Goal: Task Accomplishment & Management: Use online tool/utility

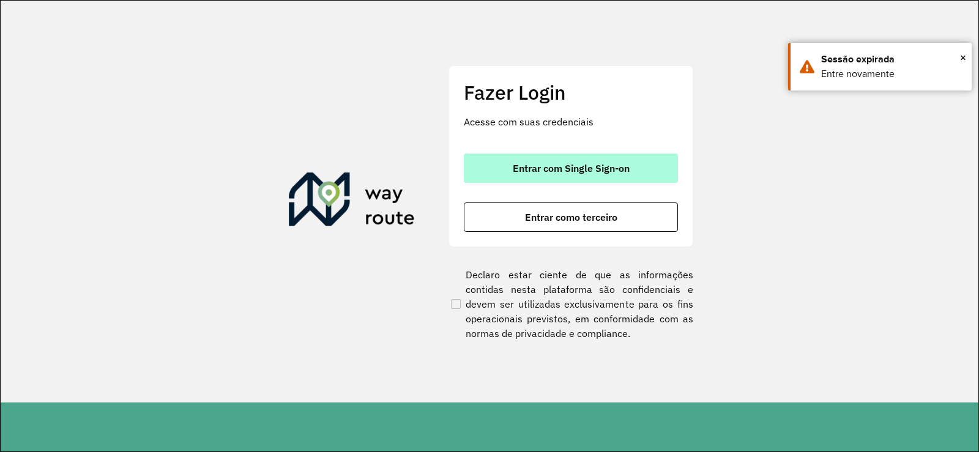
click at [632, 165] on button "Entrar com Single Sign-on" at bounding box center [571, 168] width 214 height 29
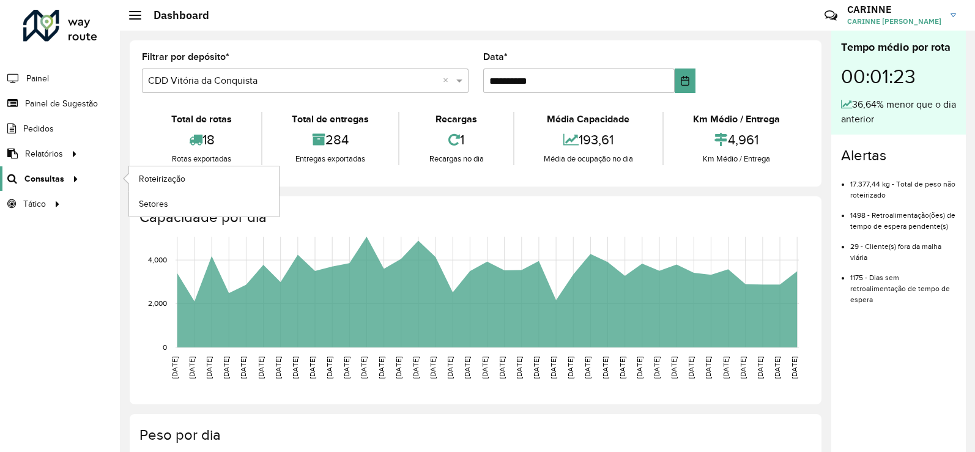
click at [60, 178] on span "Consultas" at bounding box center [44, 179] width 40 height 13
click at [147, 183] on span "Roteirização" at bounding box center [164, 179] width 50 height 13
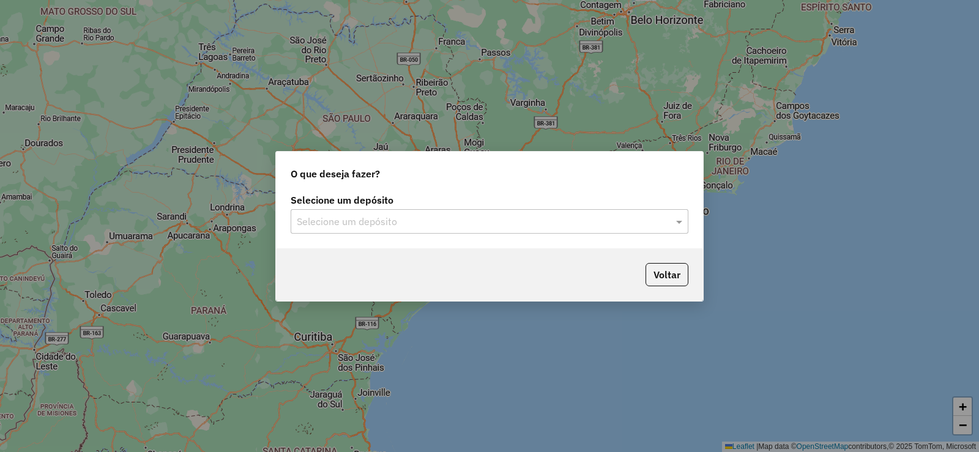
click at [535, 206] on label "Selecione um depósito" at bounding box center [490, 200] width 398 height 15
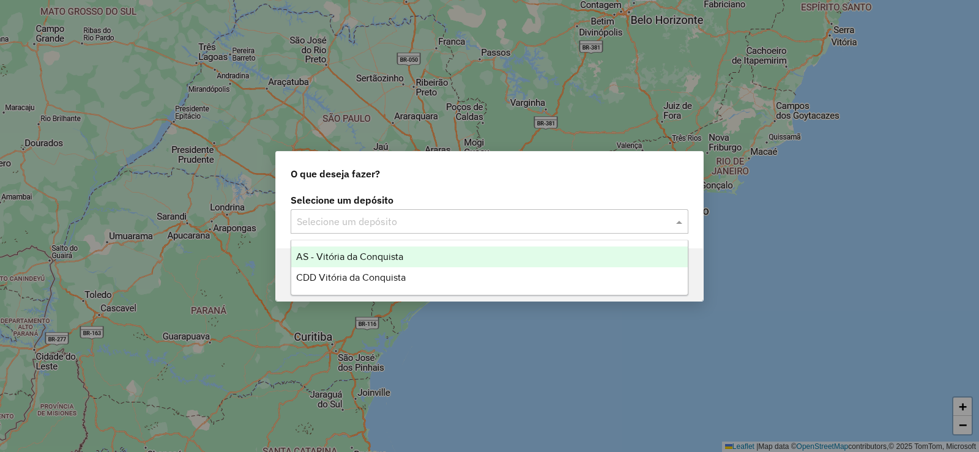
click at [541, 226] on input "text" at bounding box center [477, 222] width 361 height 15
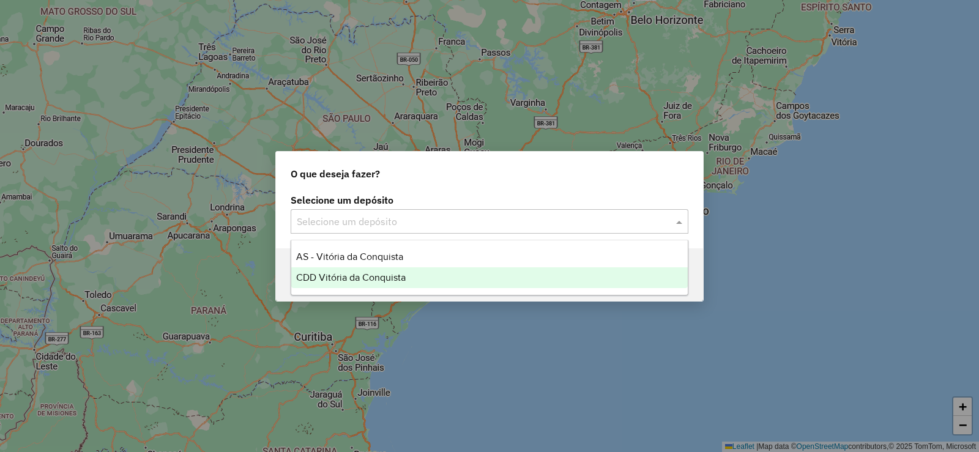
click at [406, 277] on span "CDD Vitória da Conquista" at bounding box center [351, 277] width 110 height 10
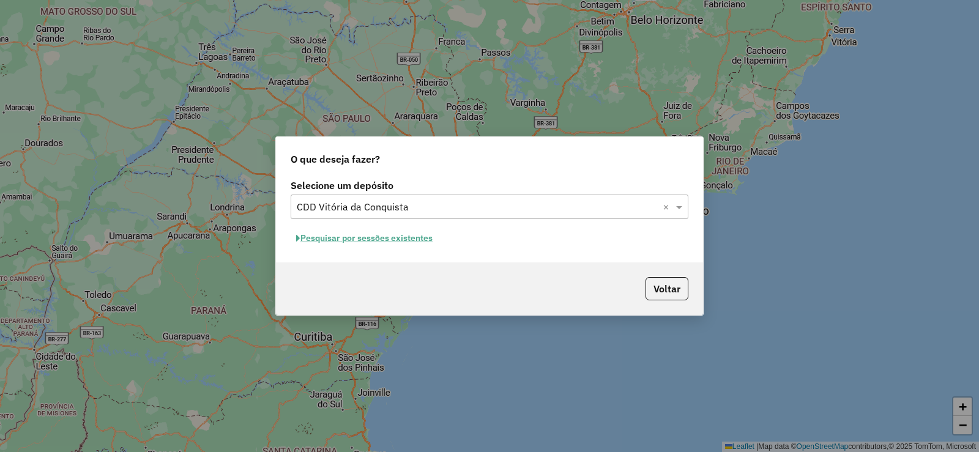
click at [422, 237] on button "Pesquisar por sessões existentes" at bounding box center [364, 238] width 147 height 19
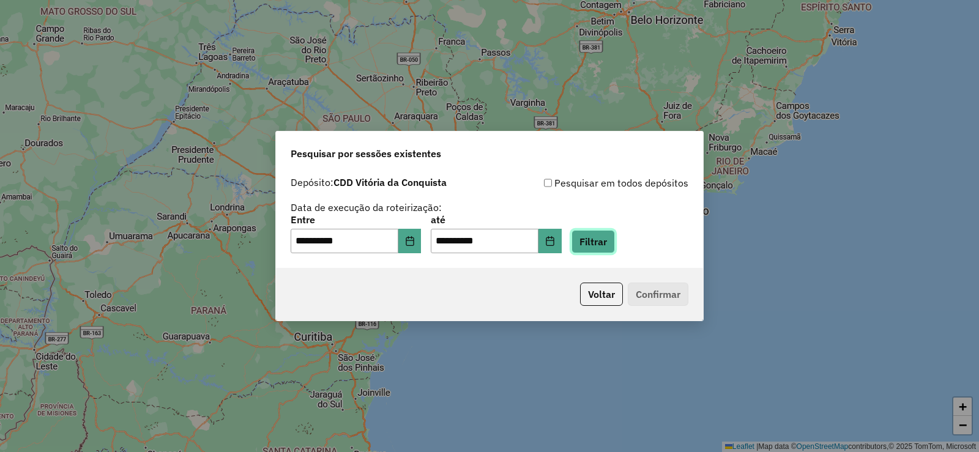
click at [609, 249] on button "Filtrar" at bounding box center [593, 241] width 43 height 23
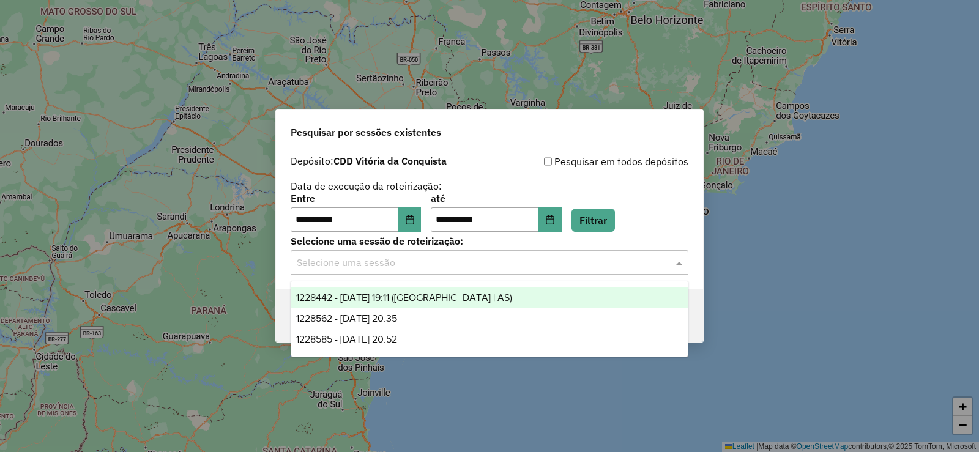
click at [614, 252] on div "Selecione uma sessão" at bounding box center [490, 262] width 398 height 24
click at [466, 294] on div "1228442 - 12/08/2025 19:11 (Rota | AS)" at bounding box center [489, 298] width 397 height 21
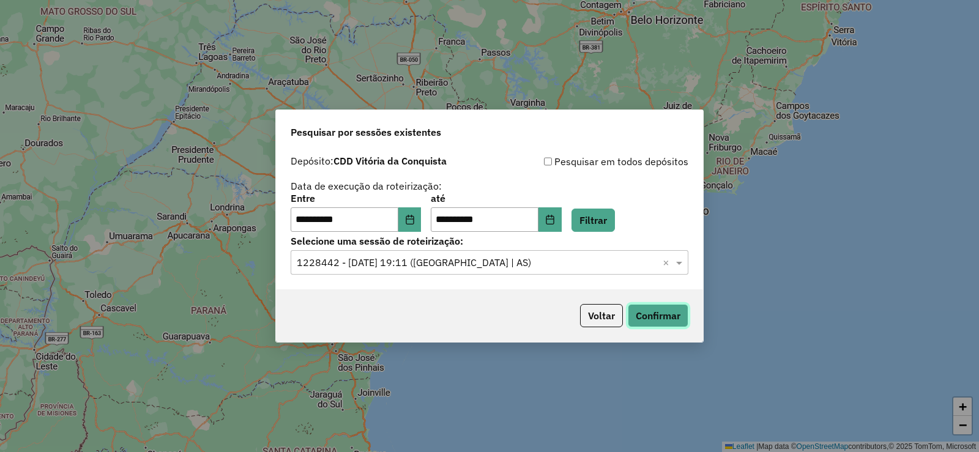
click at [673, 316] on button "Confirmar" at bounding box center [658, 315] width 61 height 23
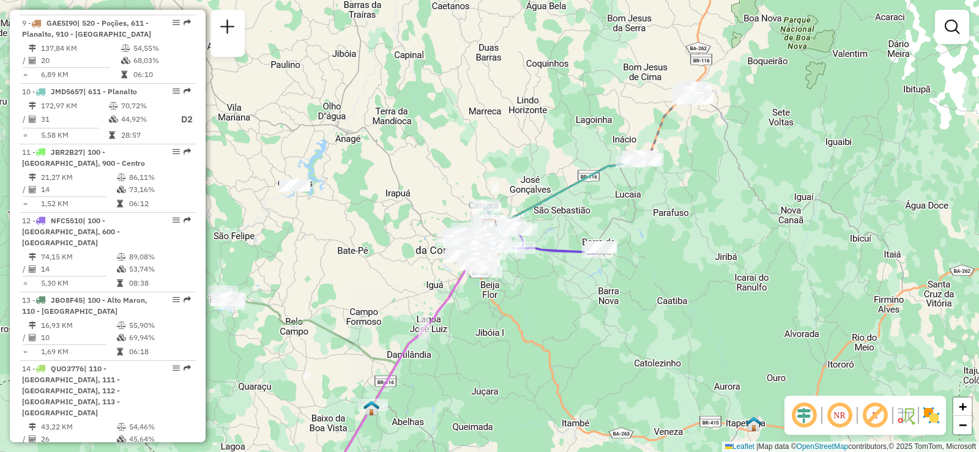
scroll to position [1101, 0]
